Goal: Transaction & Acquisition: Purchase product/service

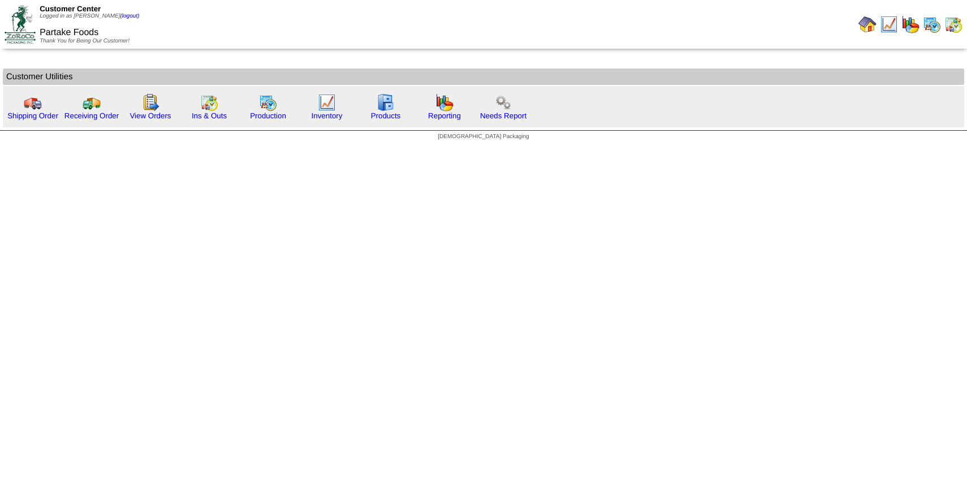
click at [74, 146] on html "Customer Center Logged in as [PERSON_NAME] (logout) Partake Foods Thank You for…" at bounding box center [483, 73] width 967 height 146
click at [36, 116] on link "Shipping Order" at bounding box center [32, 115] width 51 height 8
